Goal: Task Accomplishment & Management: Manage account settings

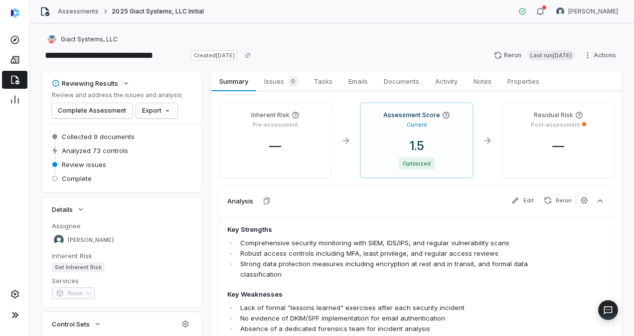
click at [18, 77] on icon at bounding box center [15, 80] width 10 height 10
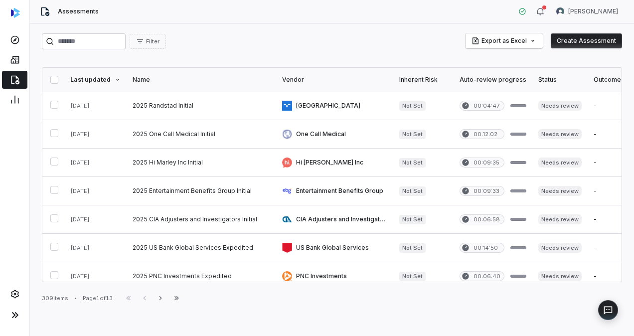
click at [14, 11] on img at bounding box center [15, 13] width 9 height 10
click at [16, 37] on icon at bounding box center [15, 40] width 10 height 10
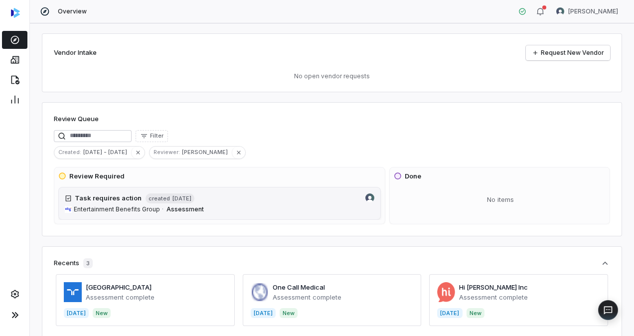
click at [115, 202] on link "Task requires action created [DATE] Entertainment Benefits Group · Assessment" at bounding box center [219, 203] width 323 height 33
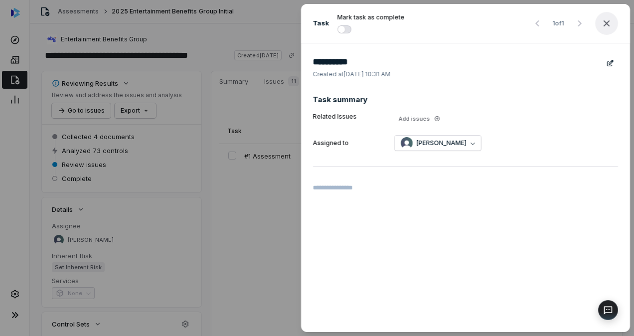
click at [611, 21] on icon "button" at bounding box center [607, 23] width 12 height 12
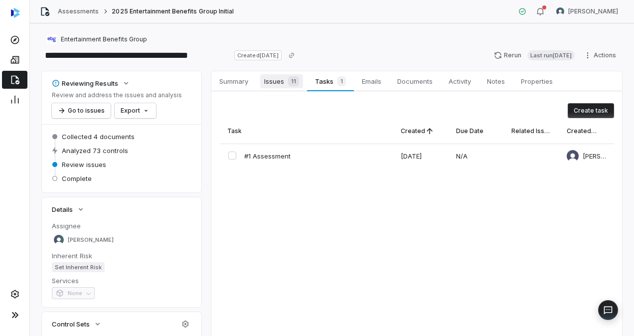
click at [278, 82] on span "Issues 11" at bounding box center [281, 81] width 43 height 14
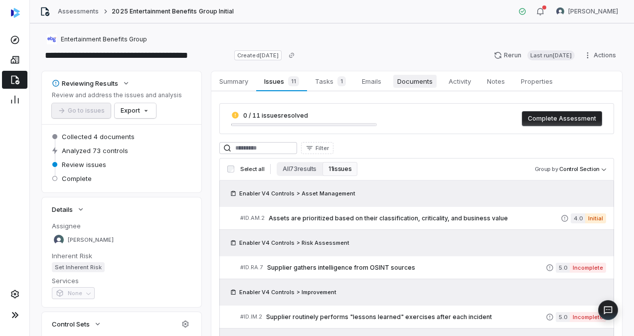
click at [432, 78] on span "Documents" at bounding box center [414, 81] width 43 height 13
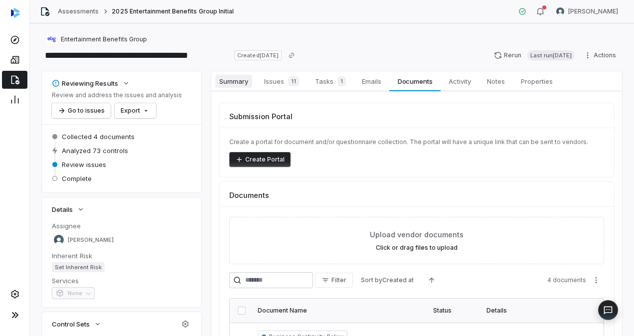
click at [235, 81] on span "Summary" at bounding box center [233, 81] width 37 height 13
